Goal: Navigation & Orientation: Find specific page/section

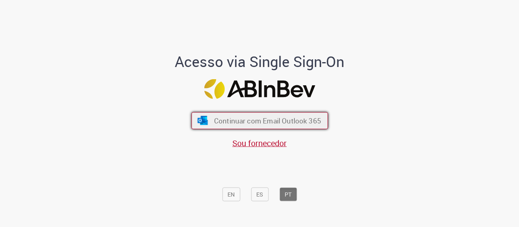
click at [243, 124] on span "Continuar com Email Outlook 365" at bounding box center [267, 120] width 107 height 9
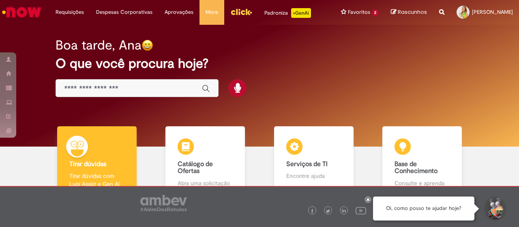
click at [234, 17] on img "Menu Cabeçalho" at bounding box center [241, 12] width 22 height 12
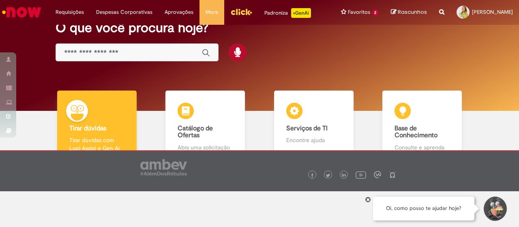
scroll to position [60, 0]
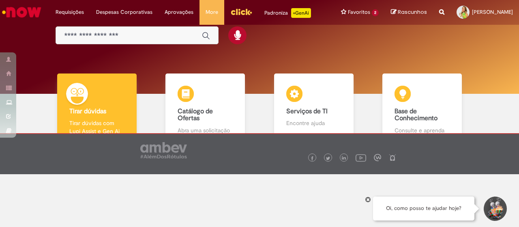
click at [367, 199] on icon at bounding box center [368, 199] width 3 height 4
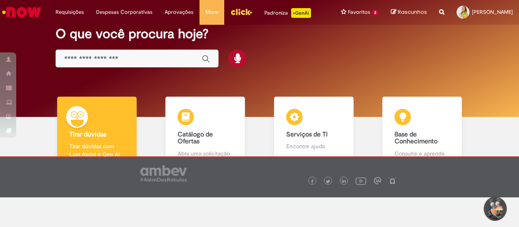
scroll to position [0, 0]
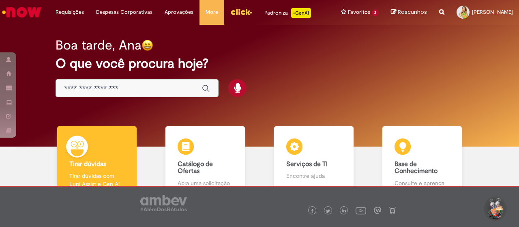
drag, startPoint x: 379, startPoint y: 81, endPoint x: 375, endPoint y: 83, distance: 4.5
click at [379, 79] on div "Boa tarde, Ana O que você procura hoje?" at bounding box center [259, 67] width 436 height 69
